Goal: Check status

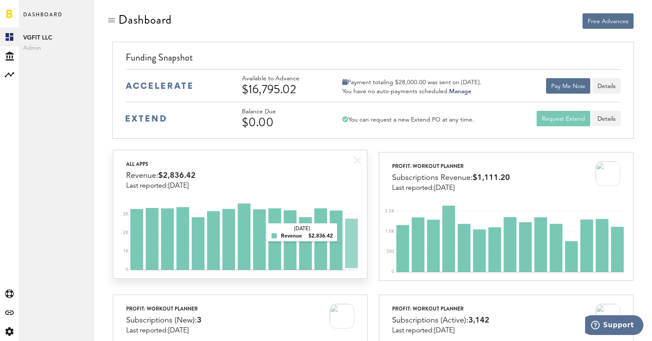
click at [304, 171] on div "All apps Revenue: $2,836.42 Last reported: [DATE]" at bounding box center [240, 169] width 254 height 39
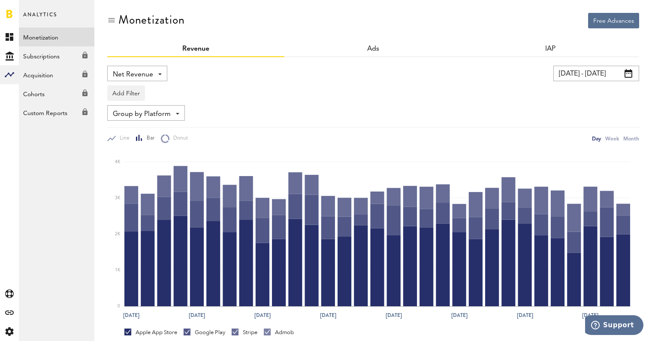
click at [10, 12] on link at bounding box center [9, 13] width 6 height 9
